Goal: Information Seeking & Learning: Learn about a topic

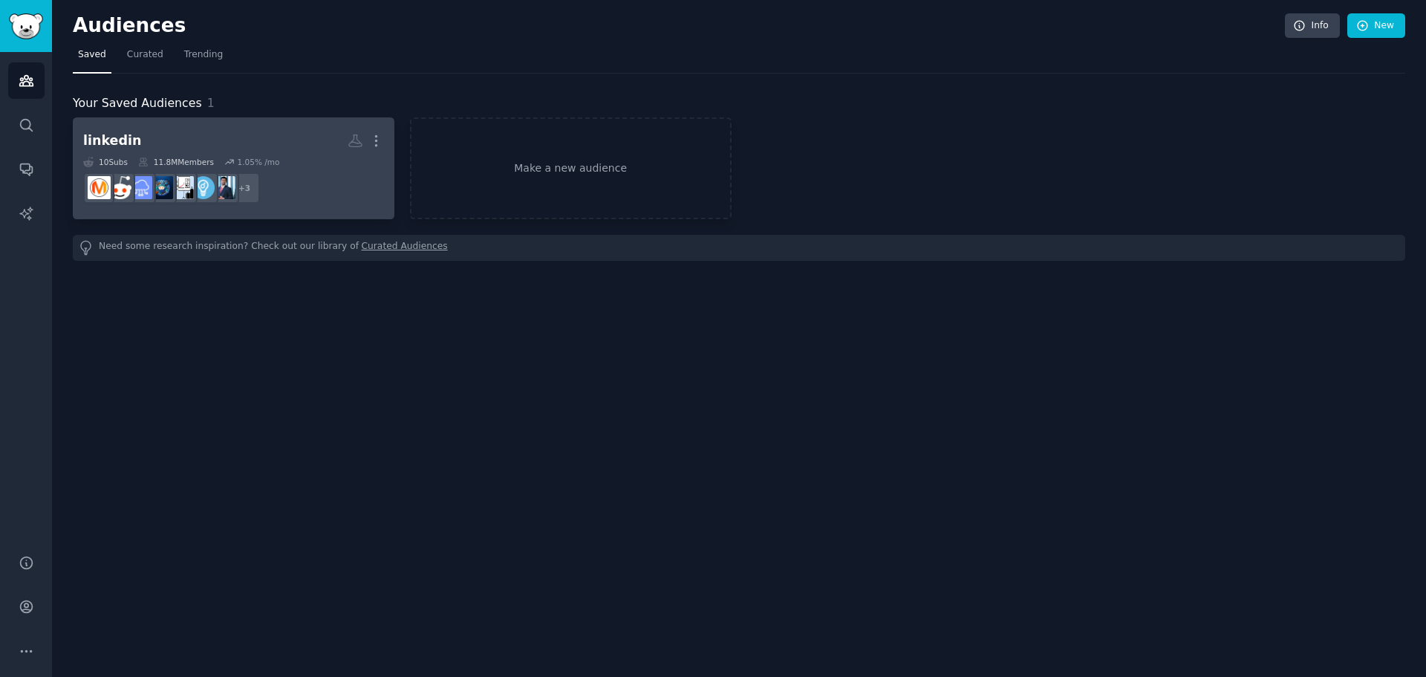
click at [299, 140] on h2 "linkedin More" at bounding box center [233, 141] width 301 height 26
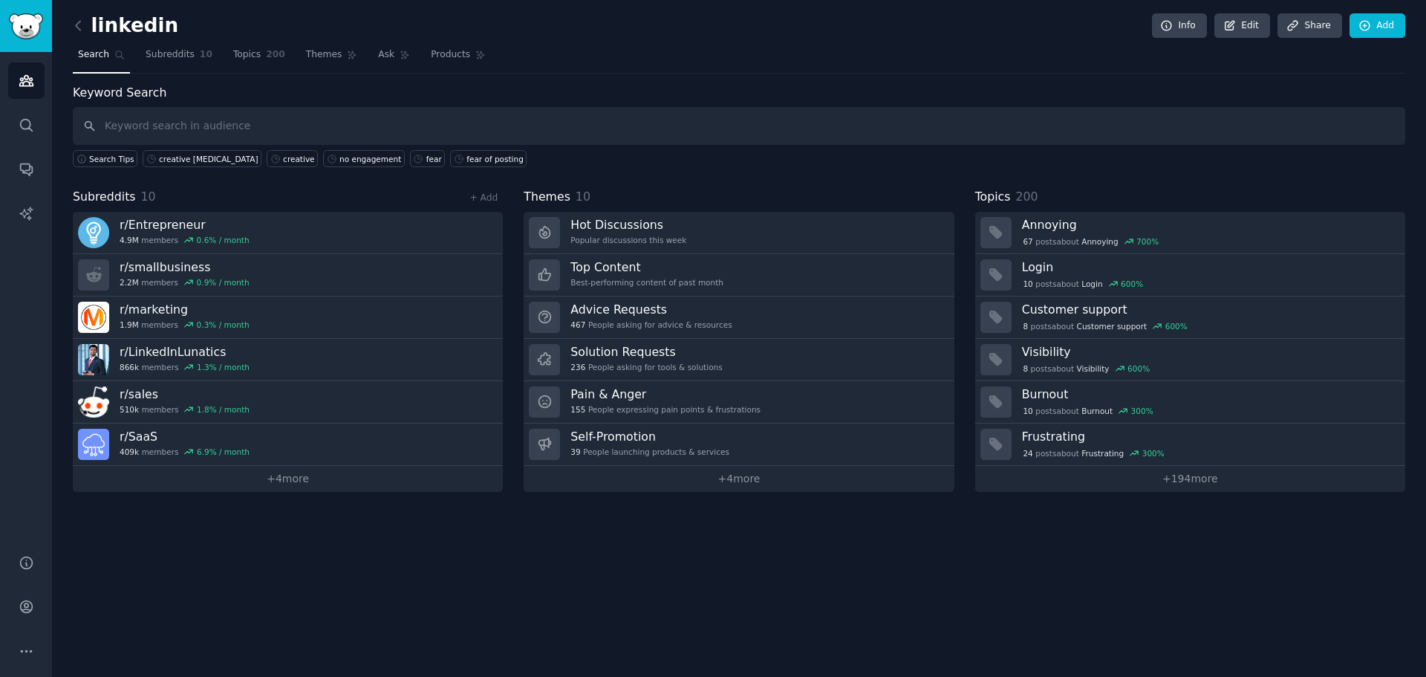
click at [207, 126] on input "text" at bounding box center [739, 126] width 1333 height 38
type input "creative"
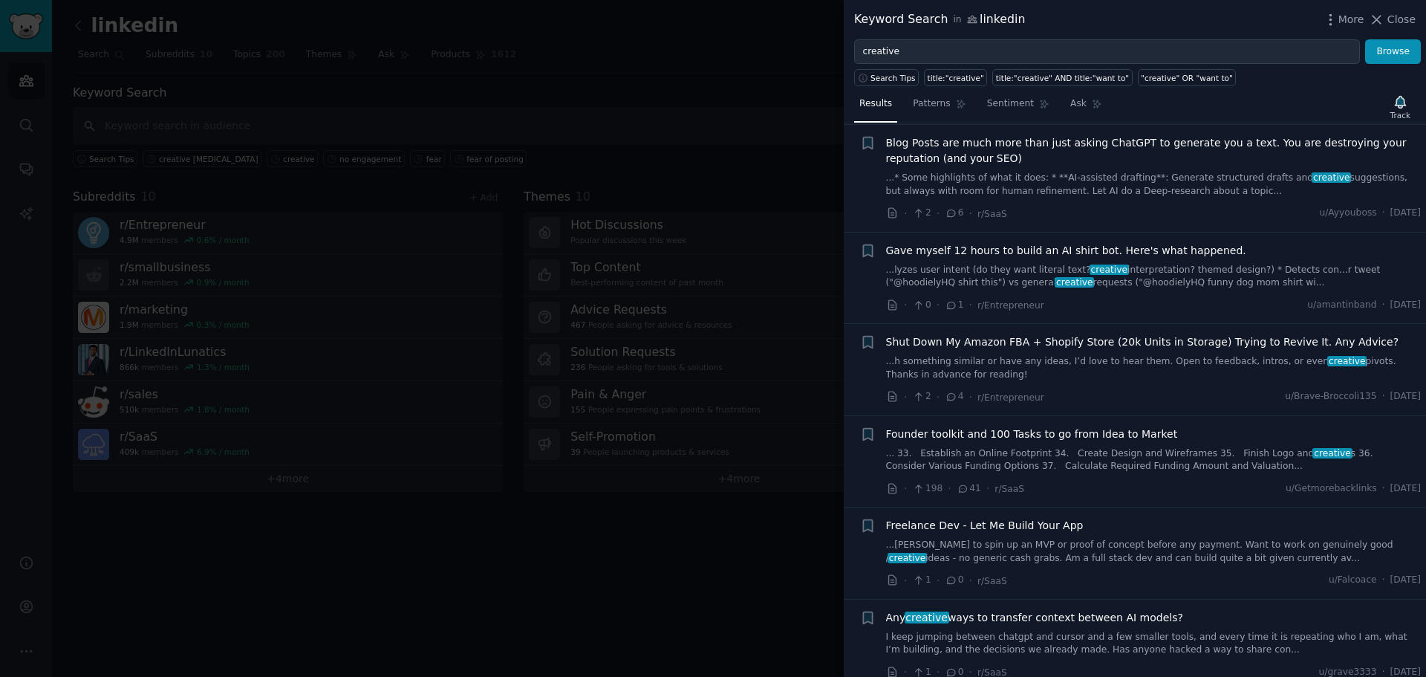
scroll to position [817, 0]
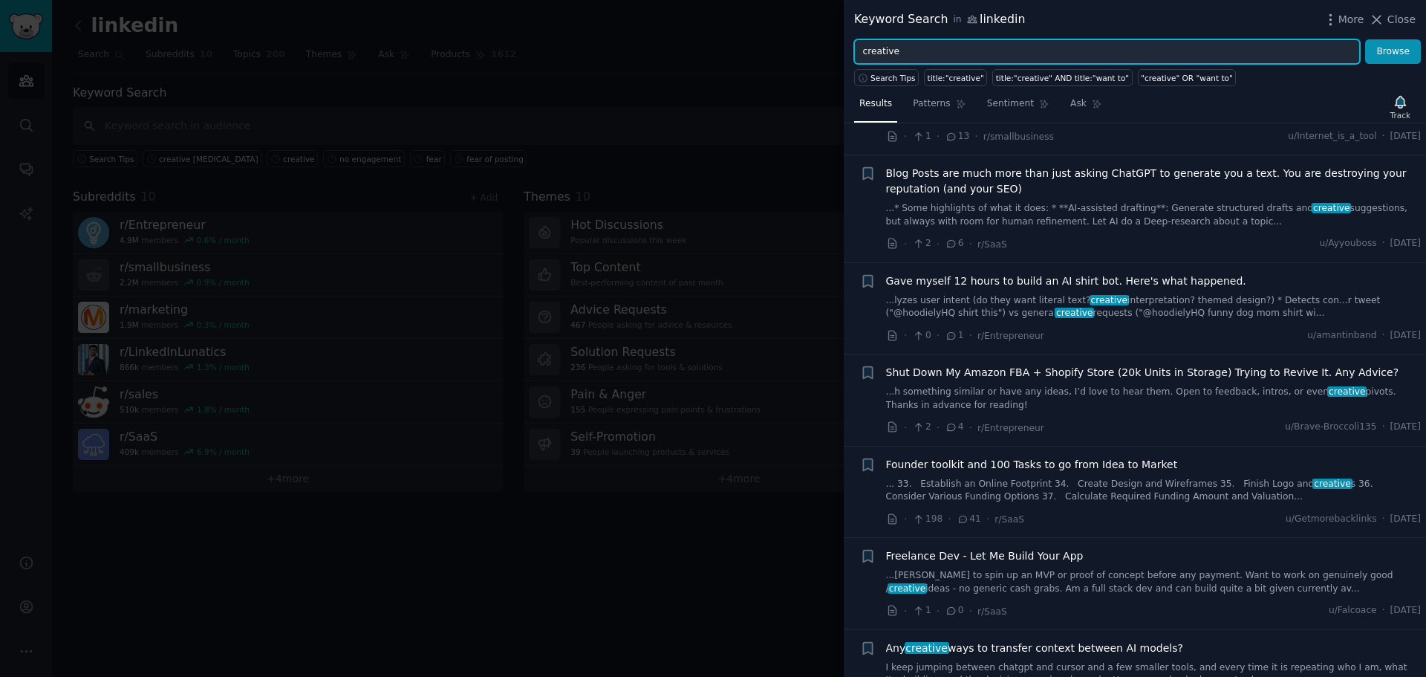
drag, startPoint x: 955, startPoint y: 54, endPoint x: 793, endPoint y: 42, distance: 162.4
click at [793, 42] on div "Keyword Search in linkedin More Close creative Browse Search Tips title:"creati…" at bounding box center [713, 338] width 1426 height 677
type input "stand out"
click at [1365, 39] on button "Browse" at bounding box center [1393, 51] width 56 height 25
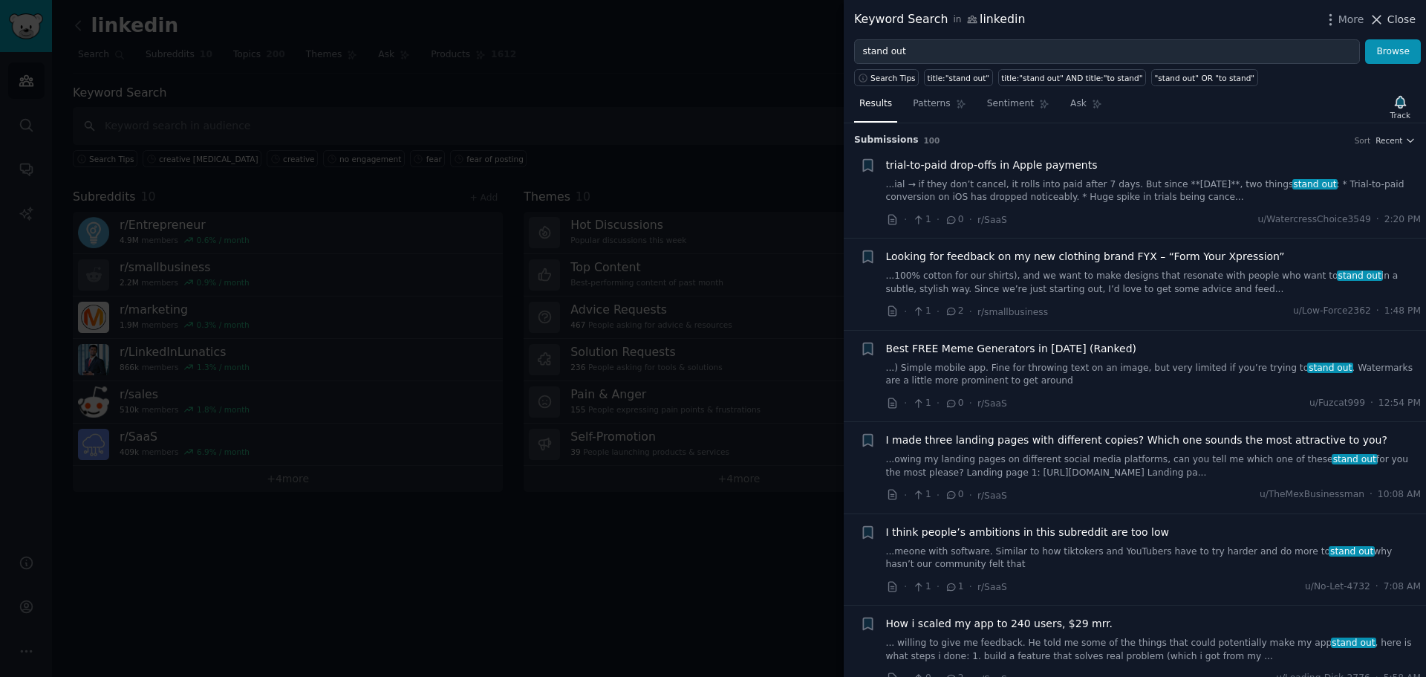
click at [1391, 25] on span "Close" at bounding box center [1402, 20] width 28 height 16
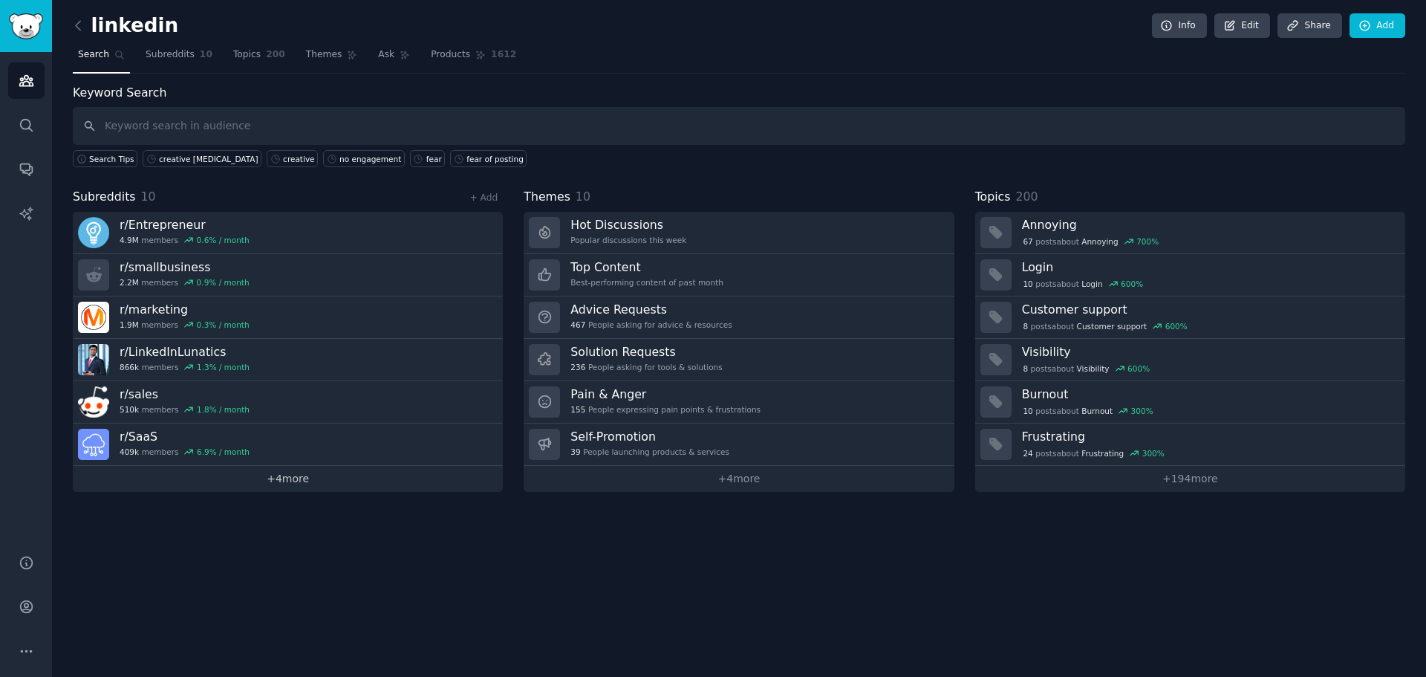
click at [270, 479] on link "+ 4 more" at bounding box center [288, 479] width 430 height 26
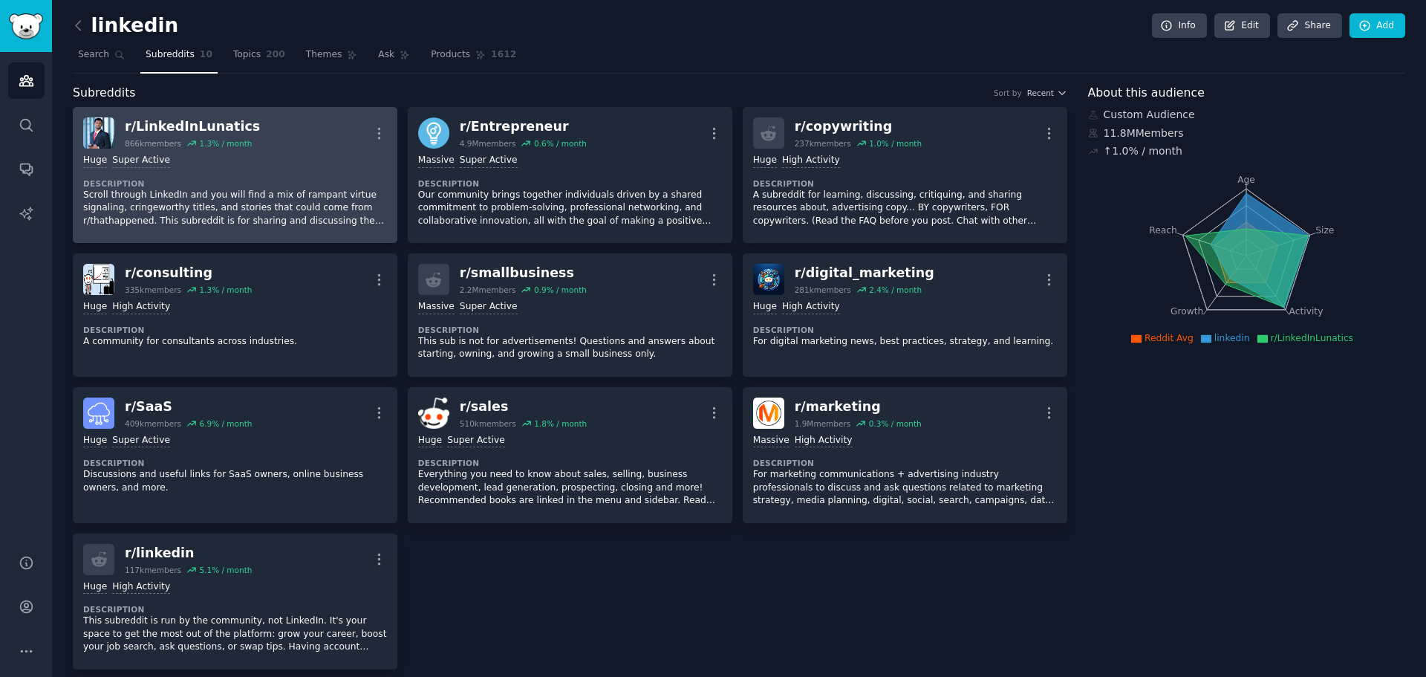
click at [181, 126] on div "r/ LinkedInLunatics" at bounding box center [192, 126] width 135 height 19
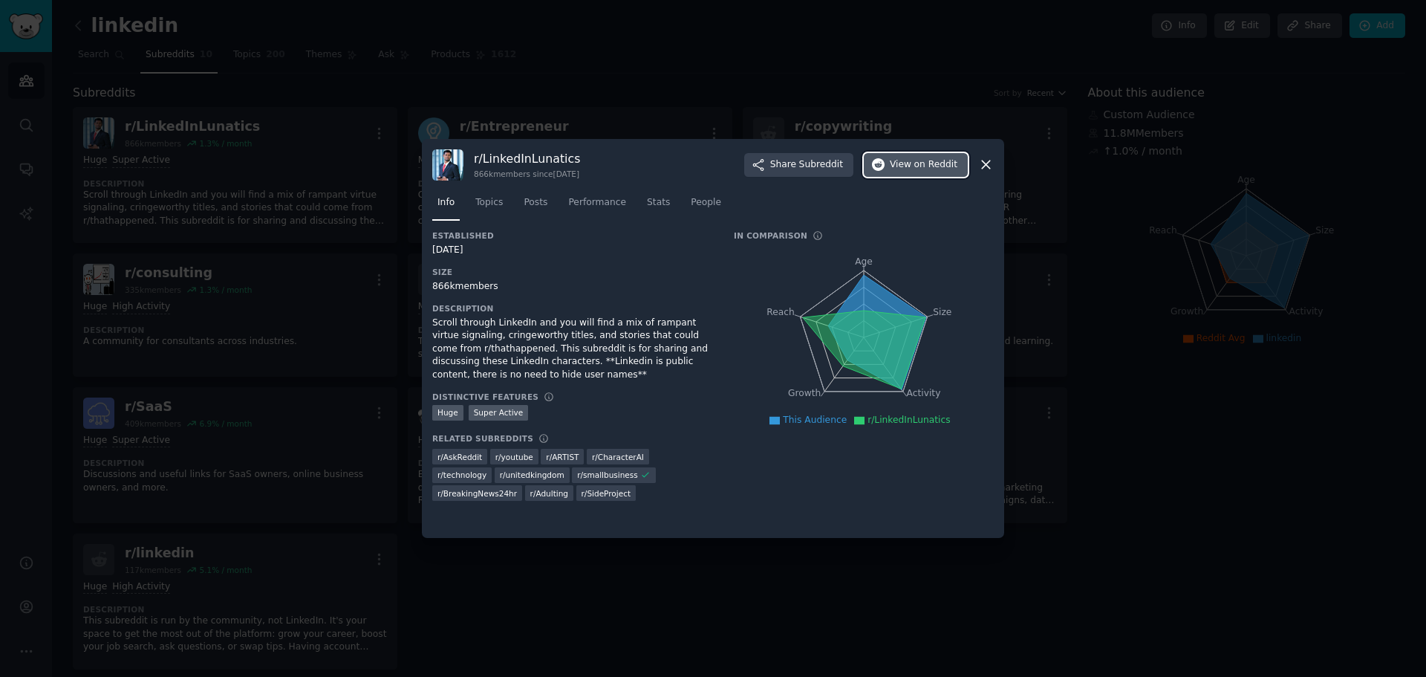
click at [886, 169] on icon "button" at bounding box center [878, 164] width 13 height 13
